Goal: Transaction & Acquisition: Purchase product/service

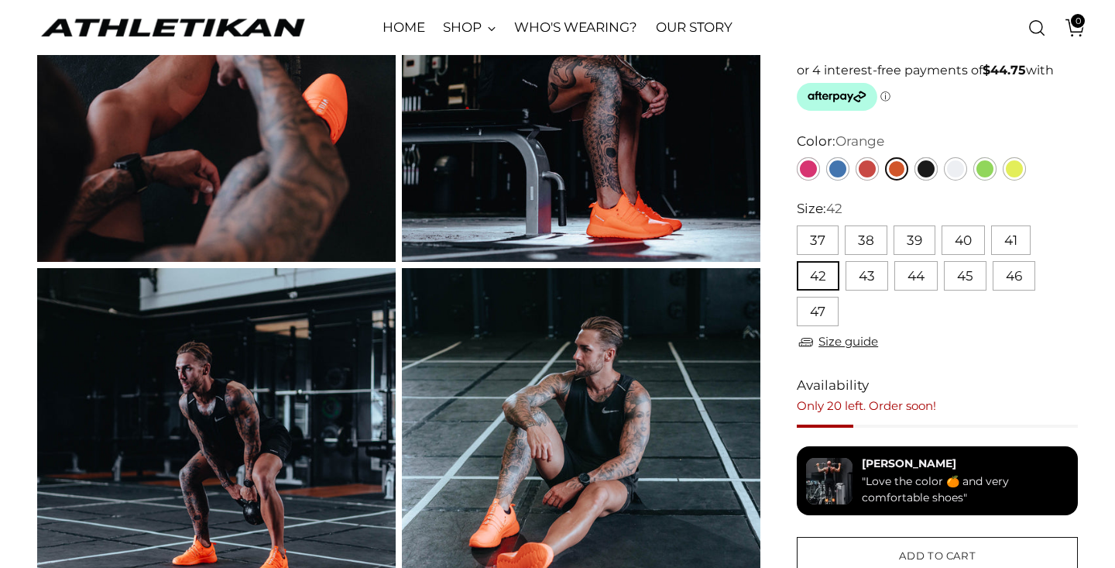
scroll to position [273, 0]
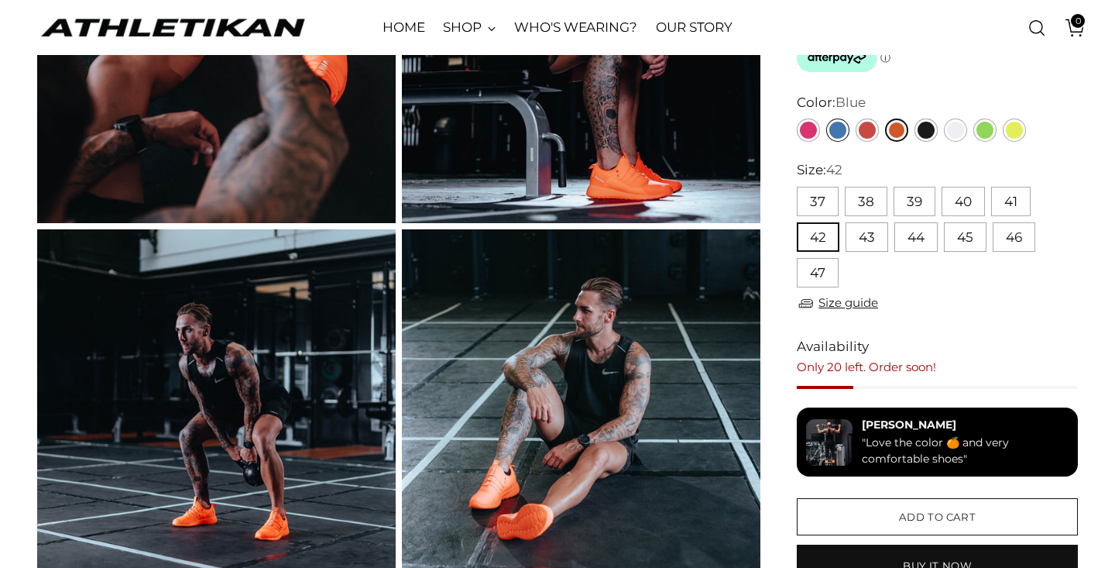
click at [840, 137] on link "Blue" at bounding box center [837, 130] width 23 height 23
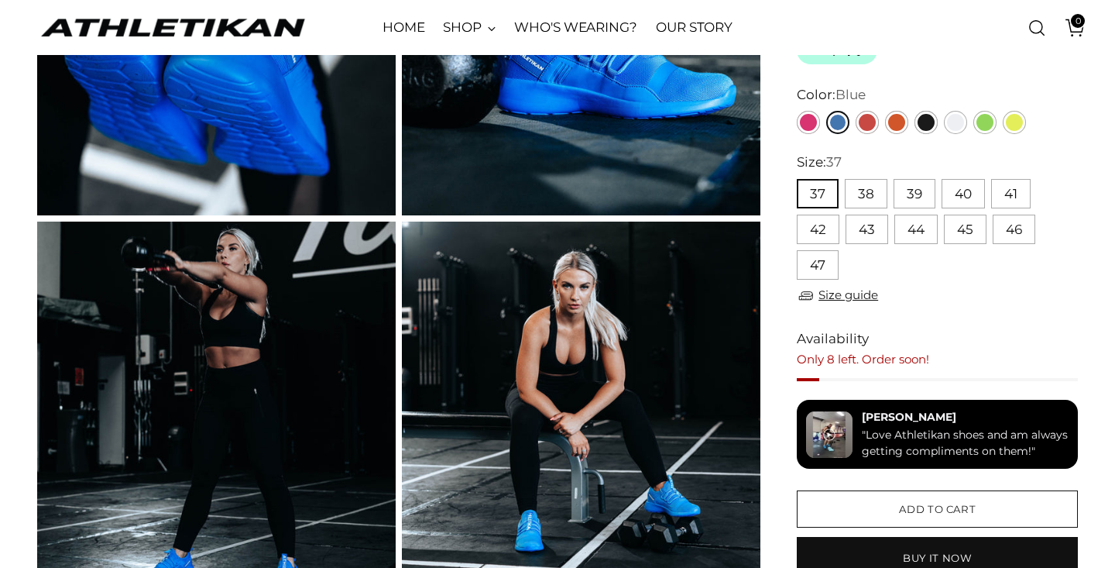
scroll to position [277, 0]
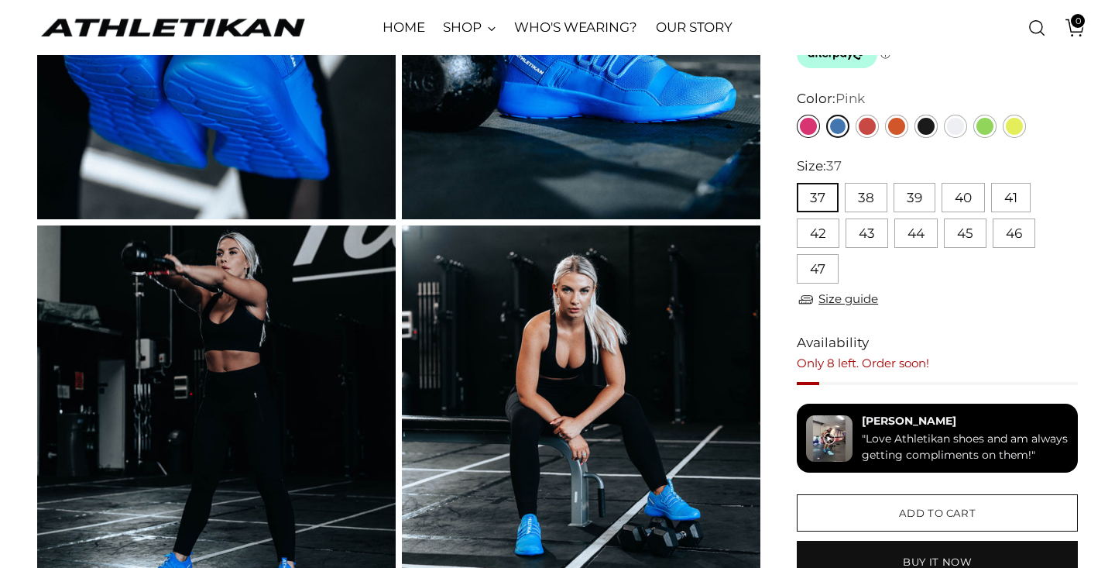
click at [804, 125] on link "Pink" at bounding box center [808, 126] width 23 height 23
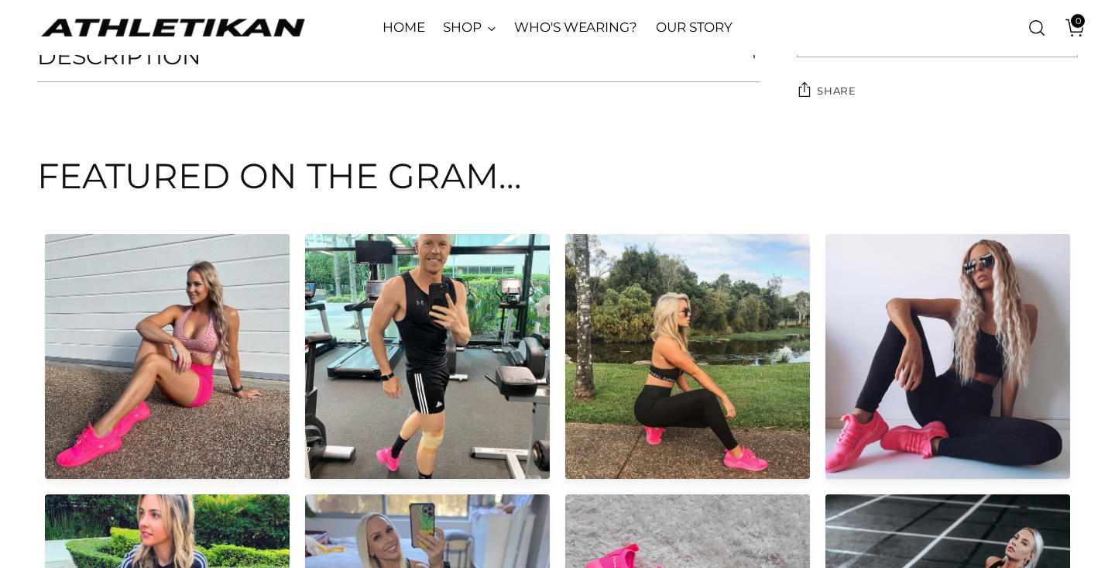
scroll to position [1651, 0]
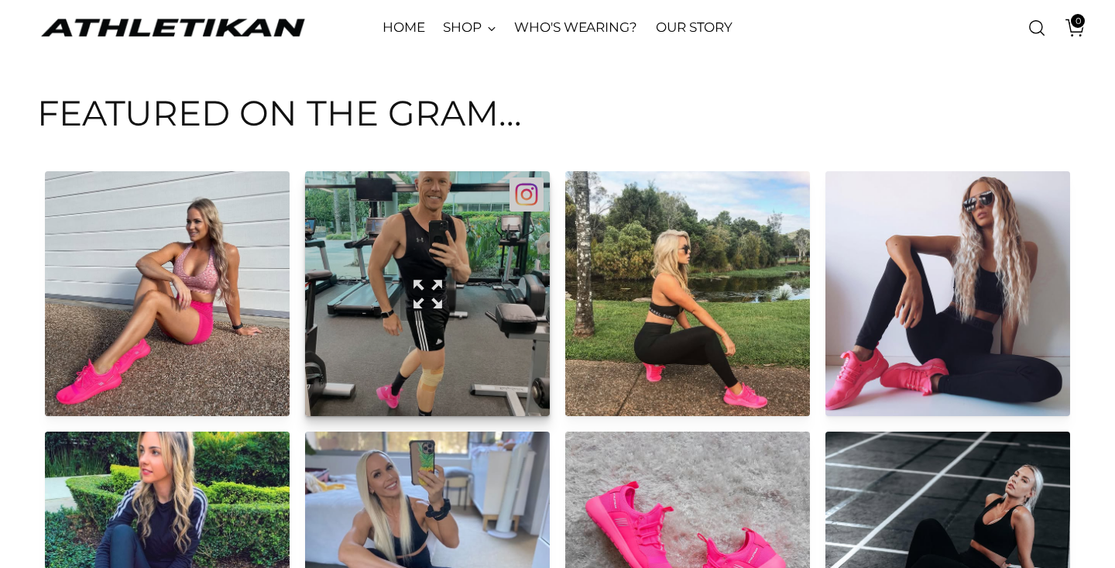
click at [472, 282] on button "Open in popup view" at bounding box center [427, 293] width 245 height 245
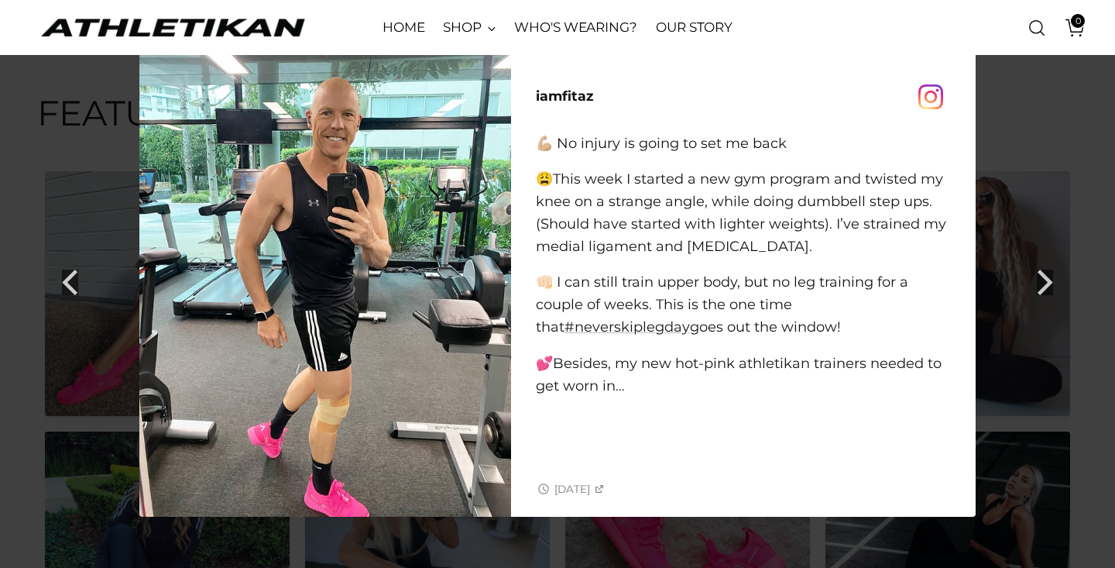
click at [107, 335] on div at bounding box center [557, 284] width 1115 height 568
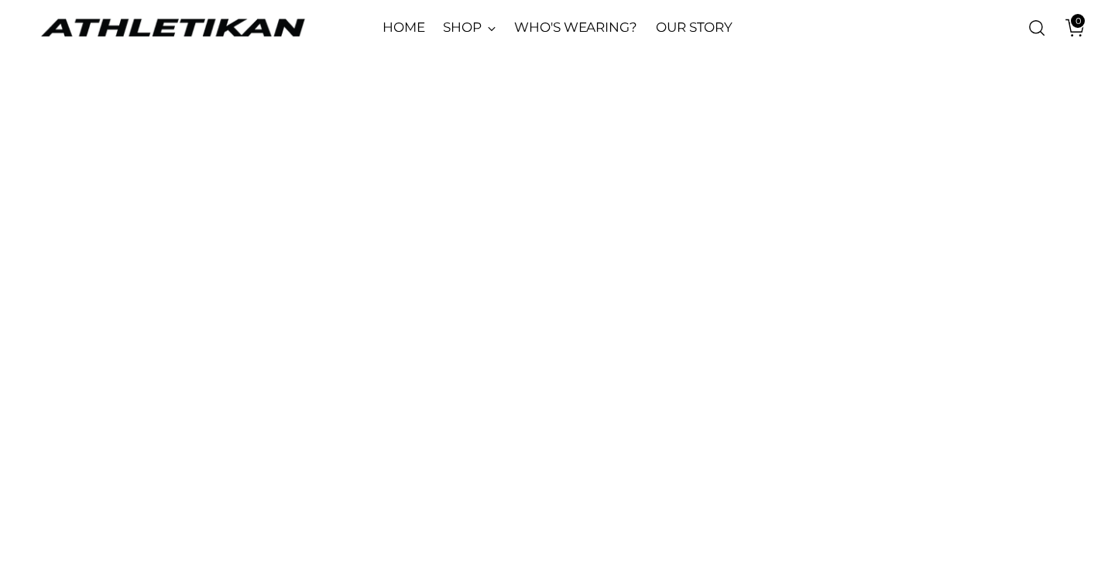
scroll to position [2824, 0]
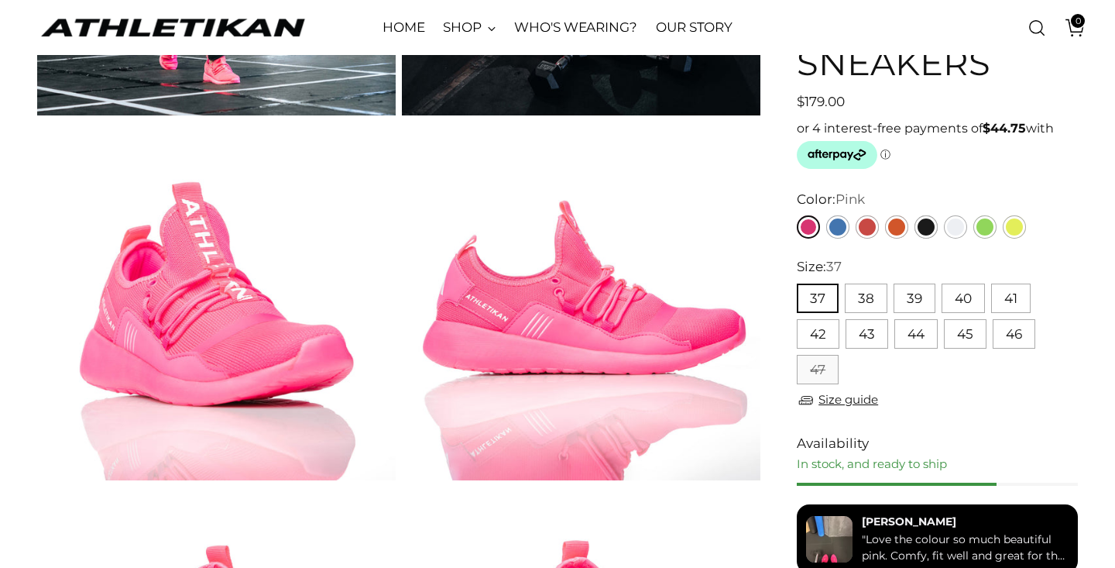
scroll to position [736, 0]
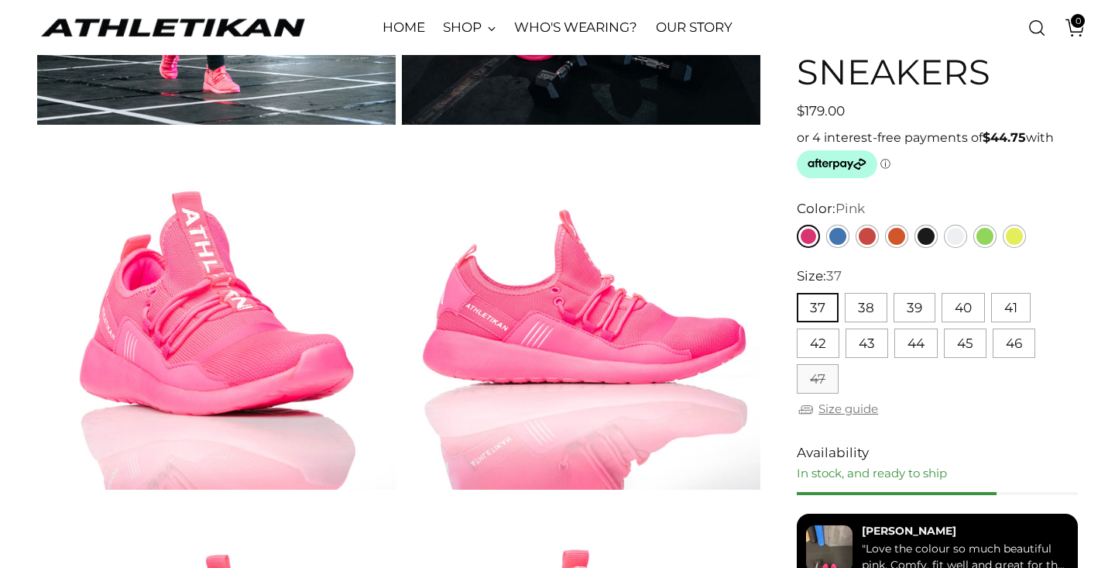
click at [848, 404] on link "Size guide" at bounding box center [837, 409] width 81 height 19
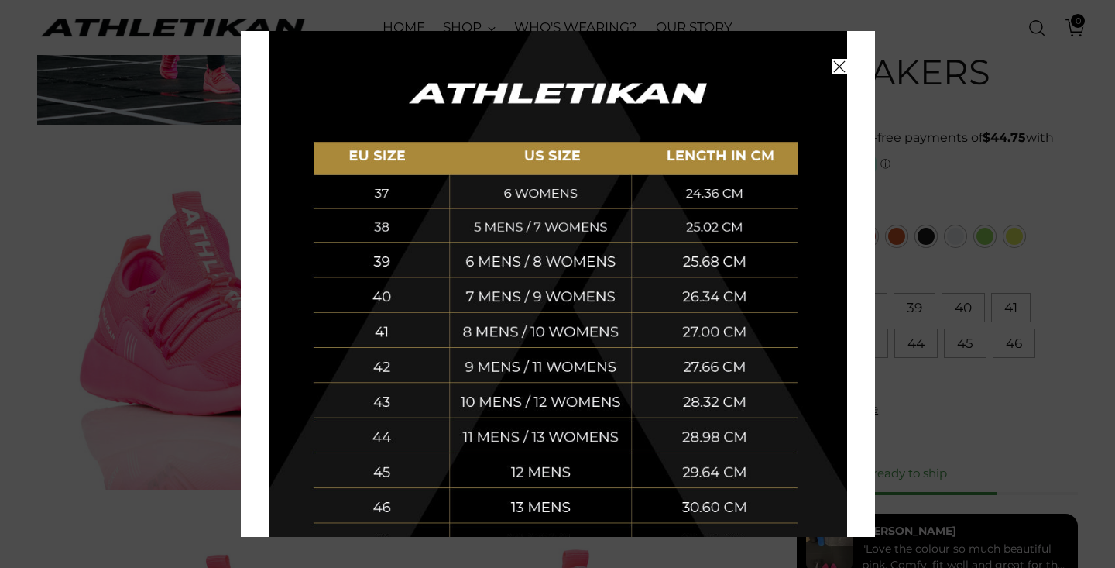
scroll to position [288, 0]
click at [1073, 168] on div at bounding box center [557, 284] width 1115 height 568
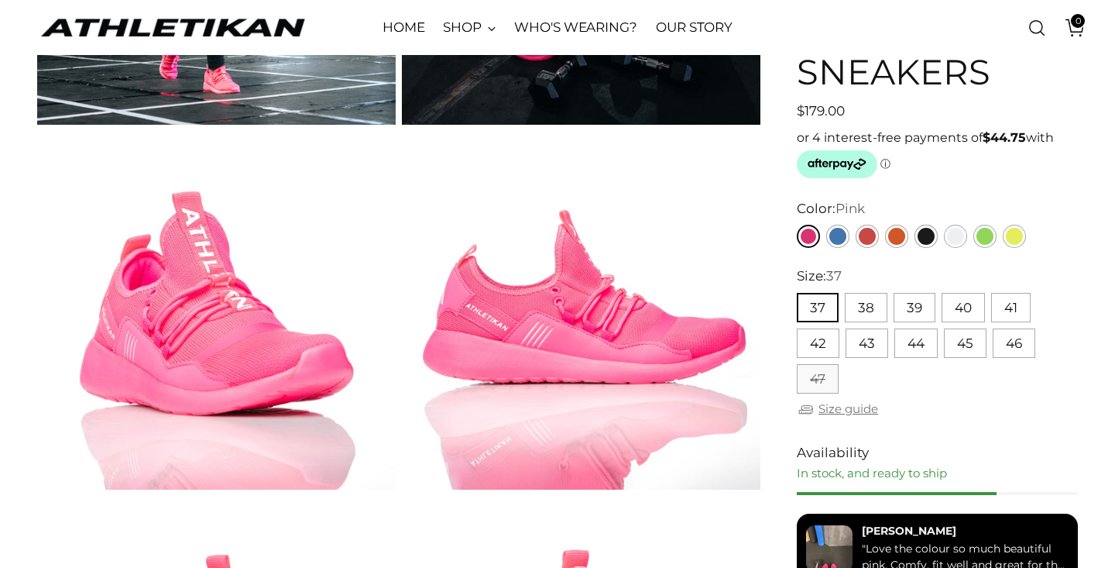
scroll to position [0, 0]
click at [1011, 299] on button "41" at bounding box center [1011, 307] width 40 height 29
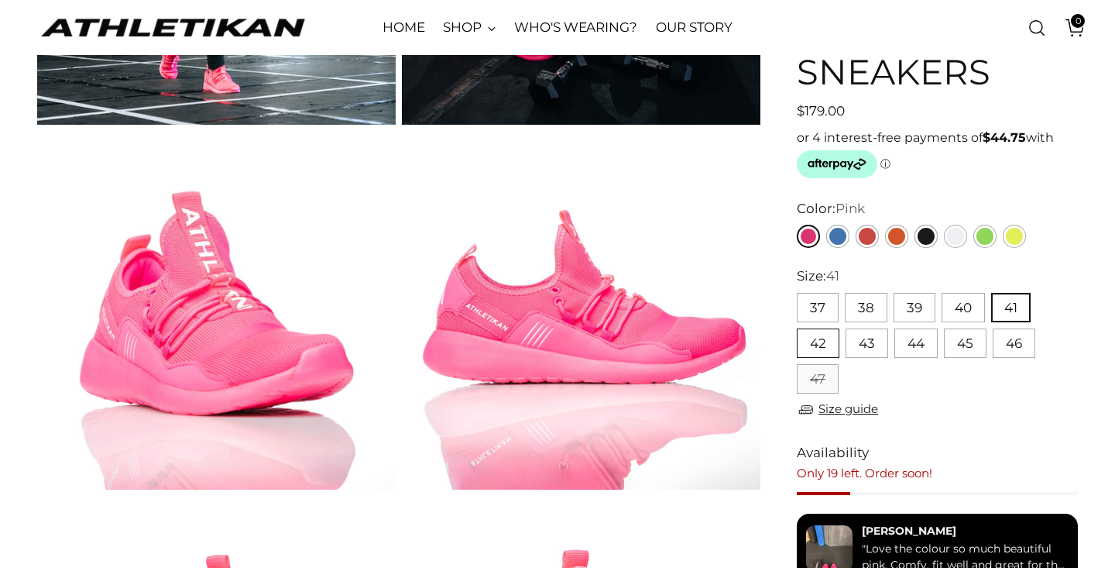
click at [816, 335] on button "42" at bounding box center [818, 342] width 43 height 29
